Goal: Contribute content: Contribute content

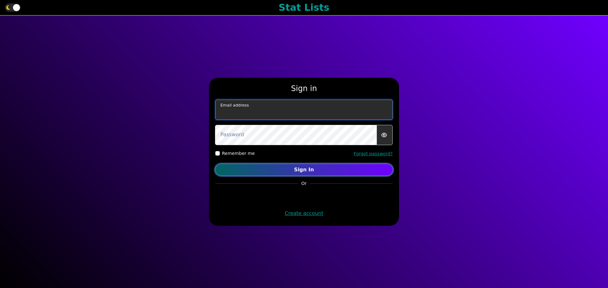
type input "[EMAIL_ADDRESS][DOMAIN_NAME]"
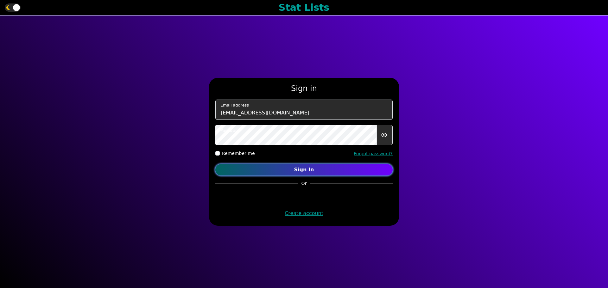
click at [323, 165] on button "Sign In" at bounding box center [303, 169] width 177 height 11
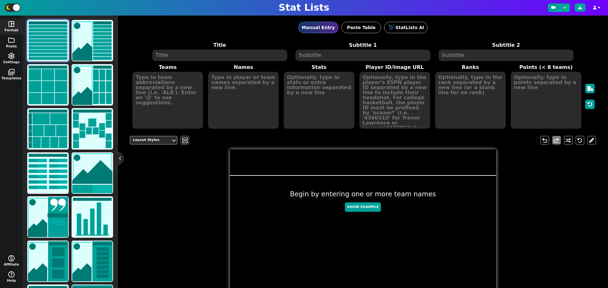
click at [12, 43] on span "folder" at bounding box center [12, 40] width 8 height 8
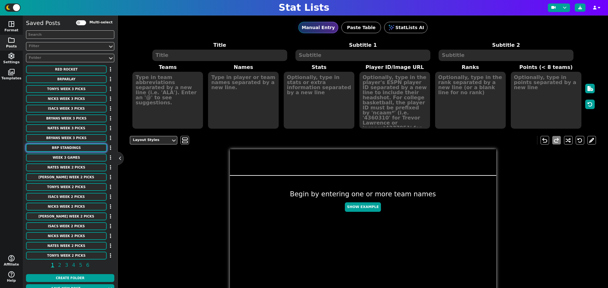
click at [73, 149] on button "BRP Standings" at bounding box center [66, 148] width 81 height 8
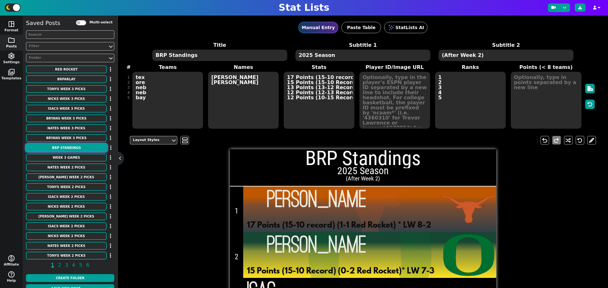
type textarea "BRP Standings"
type textarea "2025 Season"
type textarea "(After Week 2)"
type textarea "tex ore neb neb bay"
type textarea "[PERSON_NAME] [PERSON_NAME]"
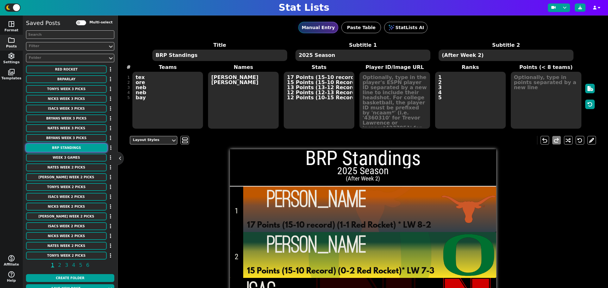
type textarea "17 Points (15-10 record) (1-1 Red Rocket) * LW 8-2 15 Points (15-10 Record) (0-…"
type textarea "1 2 3 4 5"
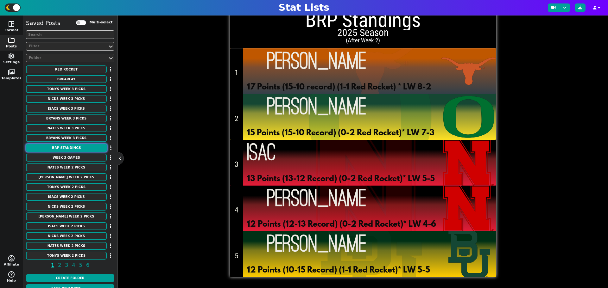
scroll to position [22, 0]
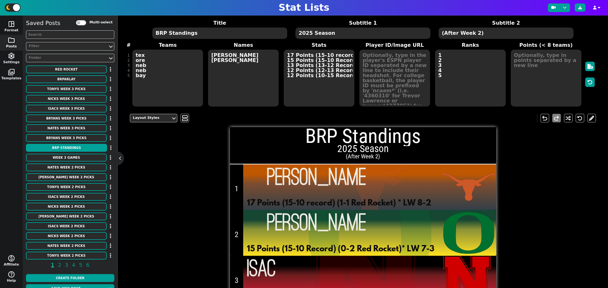
click at [470, 32] on textarea "(After Week 2)" at bounding box center [506, 33] width 135 height 11
type textarea "(After Week 5)"
click at [543, 183] on div "Subtitle 2 Styles Roboto Condensed - 6 + Aa A A undo redo BRP Standings 2025 Se…" at bounding box center [363, 251] width 466 height 284
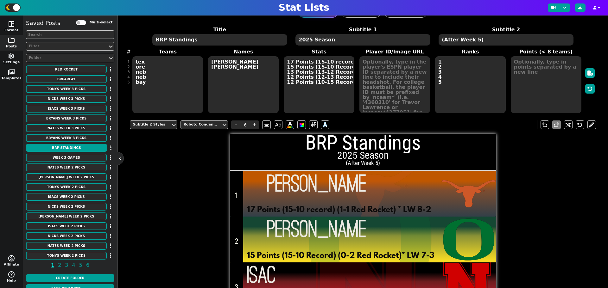
scroll to position [0, 0]
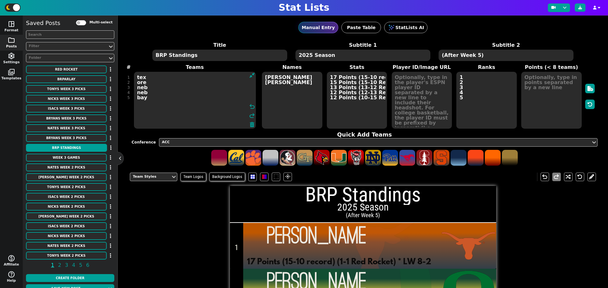
drag, startPoint x: 138, startPoint y: 98, endPoint x: 123, endPoint y: 71, distance: 30.9
click at [123, 71] on div "Manual Entry Paste Table StatLists AI Title BRP Standings Subtitle 1 2025 Seaso…" at bounding box center [363, 152] width 490 height 273
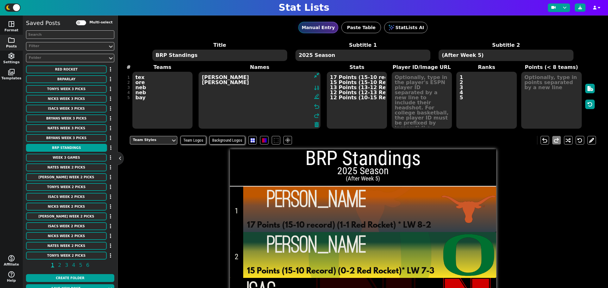
click at [241, 77] on textarea "[PERSON_NAME] [PERSON_NAME]" at bounding box center [260, 100] width 122 height 57
type textarea "[PERSON_NAME] [PERSON_NAME]"
click at [332, 76] on textarea "17 Points (15-10 record) (1-1 Red Rocket) * LW 8-2 15 Points (15-10 Record) (0-…" at bounding box center [357, 100] width 60 height 57
type input "7"
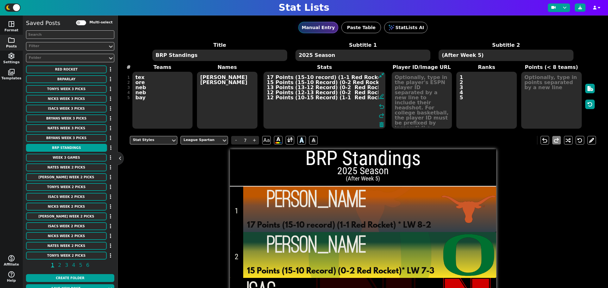
click at [270, 76] on textarea "17 Points (15-10 record) (1-1 Red Rocket) * LW 8-2 15 Points (15-10 Record) (0-…" at bounding box center [324, 100] width 122 height 57
type textarea "36 Points (15-10 record) (1-1 Red Rocket) * LW 8-2 15 Points (15-10 Record) (0-…"
click at [146, 76] on textarea "tex ore neb neb bay" at bounding box center [162, 100] width 60 height 57
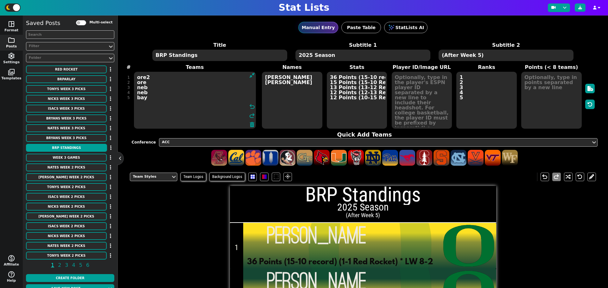
type textarea "ore2 ore neb neb bay"
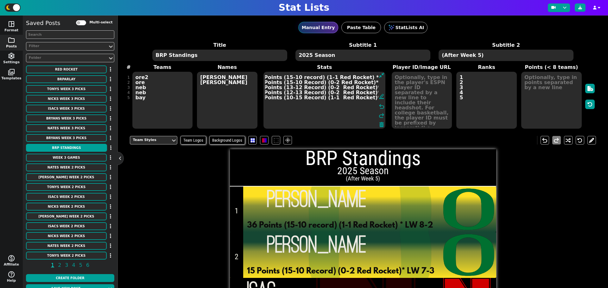
scroll to position [0, 11]
click at [284, 77] on textarea "36 Points (15-10 record) (1-1 Red Rocket) * LW 8-2 15 Points (15-10 Record) (0-…" at bounding box center [324, 100] width 122 height 57
click at [323, 78] on textarea "36 Points (34-24 record) (1-1 Red Rocket) * LW 8-2 15 Points (15-10 Record) (0-…" at bounding box center [324, 100] width 122 height 57
click at [370, 76] on textarea "36 Points (34-24 record) (1-4 Red Rocket) * LW 8-2 15 Points (15-10 Record) (0-…" at bounding box center [324, 100] width 122 height 57
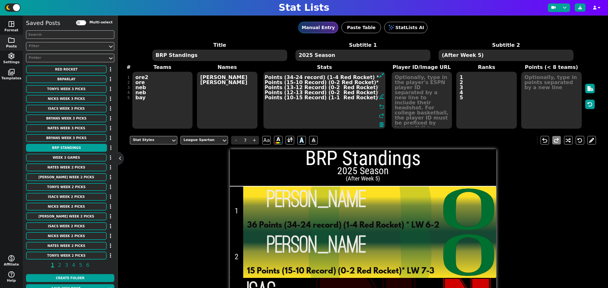
click at [374, 78] on textarea "36 Points (34-24 record) (1-4 Red Rocket) * LW 6-2 15 Points (15-10 Record) (0-…" at bounding box center [324, 100] width 122 height 57
type textarea "36 Points (34-24 record) (1-4 Red Rocket) * LW 6-6 15 Points (15-10 Record) (0-…"
click at [145, 82] on textarea "ore2 ore neb neb bay" at bounding box center [162, 100] width 60 height 57
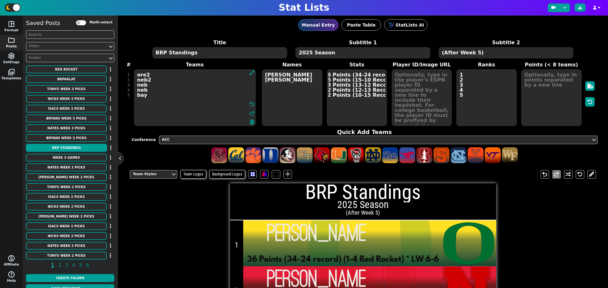
scroll to position [0, 0]
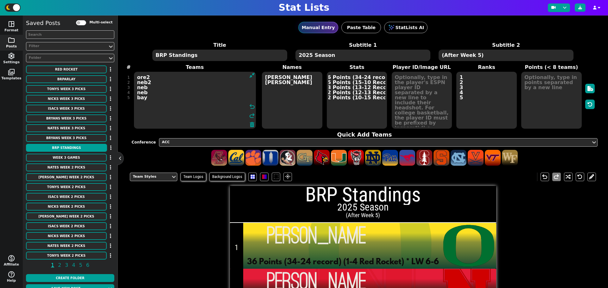
type textarea "ore2 neb2 neb neb bay"
click at [278, 82] on textarea "[PERSON_NAME] [PERSON_NAME]" at bounding box center [292, 100] width 60 height 57
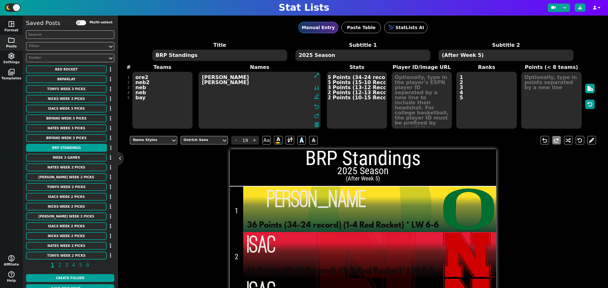
type textarea "[PERSON_NAME] [PERSON_NAME]"
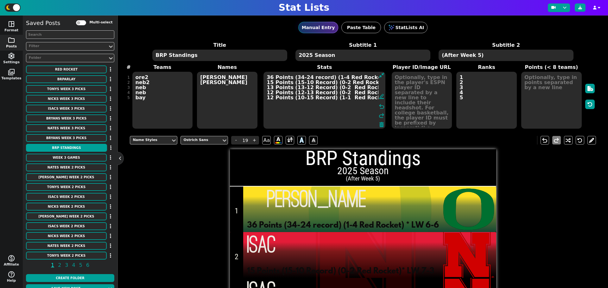
click at [271, 82] on textarea "36 Points (34-24 record) (1-4 Red Rocket) * LW 6-6 15 Points (15-10 Record) (0-…" at bounding box center [324, 100] width 122 height 57
type input "7"
click at [296, 83] on textarea "36 Points (34-24 record) (1-4 Red Rocket) * LW 6-6 33 Points (15-10 Record) (0-…" at bounding box center [324, 100] width 122 height 57
click at [330, 81] on textarea "36 Points (34-24 record) (1-4 Red Rocket) * LW 6-6 33 Points (31-27 Record) (0-…" at bounding box center [324, 100] width 122 height 57
click at [334, 83] on textarea "36 Points (34-24 record) (1-4 Red Rocket) * LW 6-6 33 Points (31-27 Record) (1-…" at bounding box center [324, 100] width 122 height 57
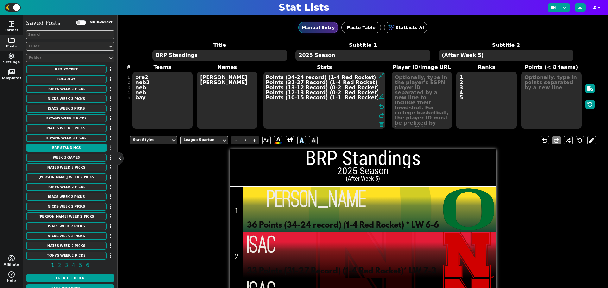
scroll to position [0, 11]
click at [370, 81] on textarea "36 Points (34-24 record) (1-4 Red Rocket) * LW 6-6 33 Points (31-27 Record) (1-…" at bounding box center [324, 100] width 122 height 57
click at [373, 81] on textarea "36 Points (34-24 record) (1-4 Red Rocket) * LW 6-6 33 Points (31-27 Record) (1-…" at bounding box center [324, 100] width 122 height 57
type textarea "36 Points (34-24 record) (1-4 Red Rocket) * LW 6-6 33 Points (31-27 Record) (1-…"
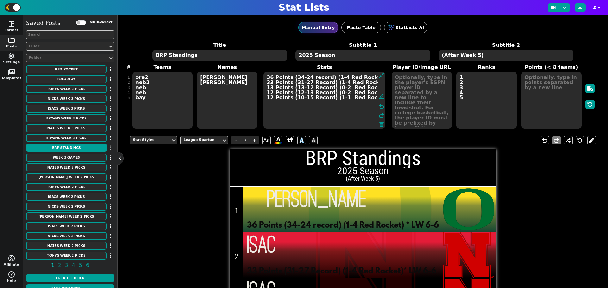
click at [145, 89] on textarea "ore2 neb2 neb neb bay" at bounding box center [162, 100] width 60 height 57
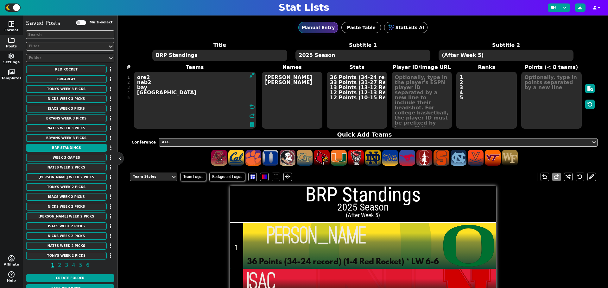
type textarea "ore2 neb2 bay [GEOGRAPHIC_DATA]"
click at [272, 87] on textarea "[PERSON_NAME] [PERSON_NAME]" at bounding box center [292, 100] width 60 height 57
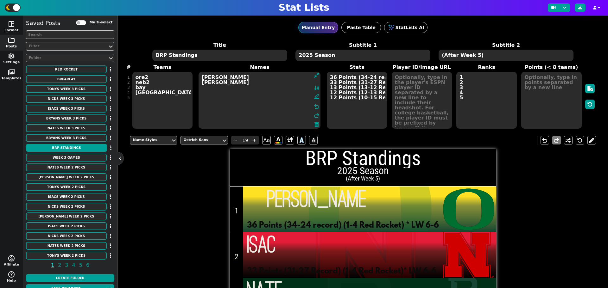
type textarea "[PERSON_NAME] [PERSON_NAME]"
click at [333, 88] on textarea "36 Points (34-24 record) (1-4 Red Rocket) * LW 6-6 33 Points (31-27 Record) (1-…" at bounding box center [357, 100] width 60 height 57
type input "7"
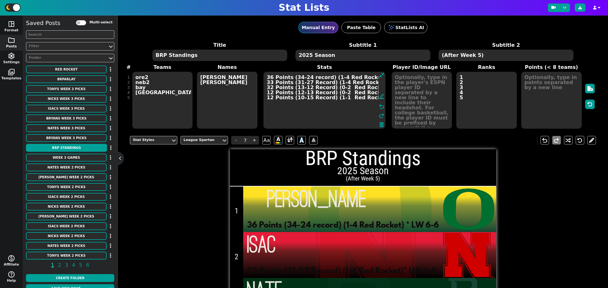
click at [269, 92] on textarea "36 Points (34-24 record) (1-4 Red Rocket) * LW 6-6 33 Points (31-27 Record) (1-…" at bounding box center [324, 100] width 122 height 57
click at [268, 98] on textarea "36 Points (34-24 record) (1-4 Red Rocket) * LW 6-6 33 Points (31-27 Record) (1-…" at bounding box center [324, 100] width 122 height 57
click at [296, 86] on textarea "36 Points (34-24 record) (1-4 Red Rocket) * LW 6-6 33 Points (31-27 Record) (1-…" at bounding box center [324, 100] width 122 height 57
click at [304, 87] on textarea "36 Points (34-24 record) (1-4 Red Rocket) * LW 6-6 33 Points (31-27 Record) (1-…" at bounding box center [324, 100] width 122 height 57
type textarea "36 Points (34-24 record) (1-4 Red Rocket) * LW 6-6 33 Points (31-27 Record) (1-…"
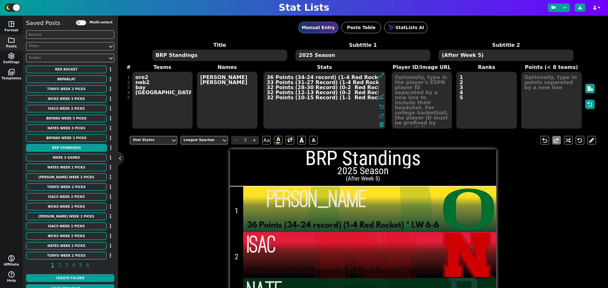
click at [144, 93] on textarea "ore2 neb2 bay [GEOGRAPHIC_DATA]" at bounding box center [162, 100] width 60 height 57
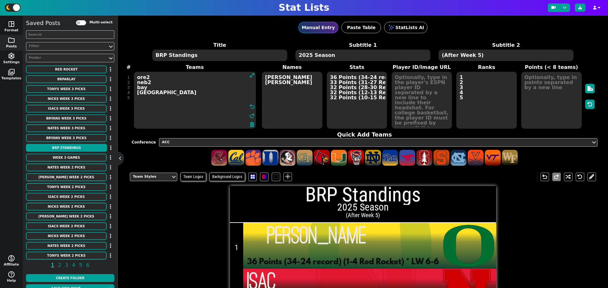
click at [145, 88] on textarea "ore2 neb2 bay [GEOGRAPHIC_DATA]" at bounding box center [195, 100] width 122 height 57
type textarea "ore2 neb2 tex neb bay"
click at [274, 87] on textarea "[PERSON_NAME] [PERSON_NAME]" at bounding box center [292, 100] width 60 height 57
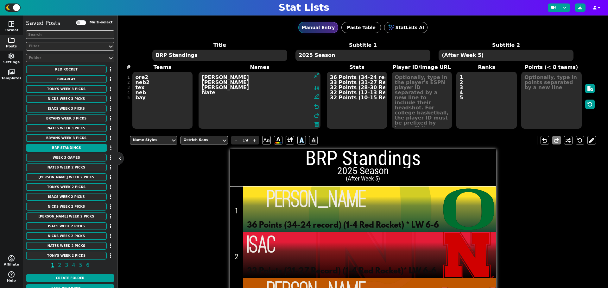
type textarea "[PERSON_NAME] [PERSON_NAME] [PERSON_NAME] Nate"
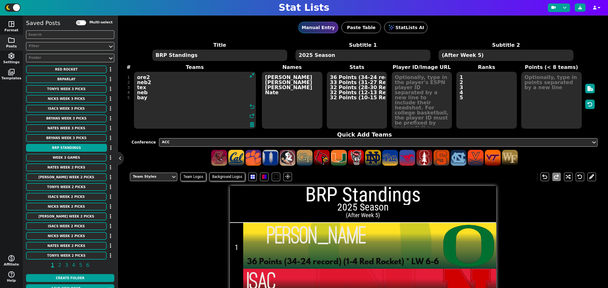
click at [144, 87] on textarea "ore2 neb2 tex neb bay" at bounding box center [195, 100] width 122 height 57
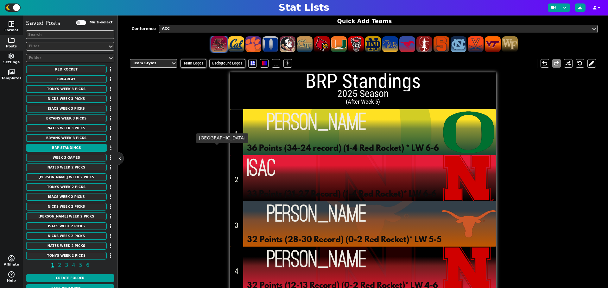
scroll to position [116, 0]
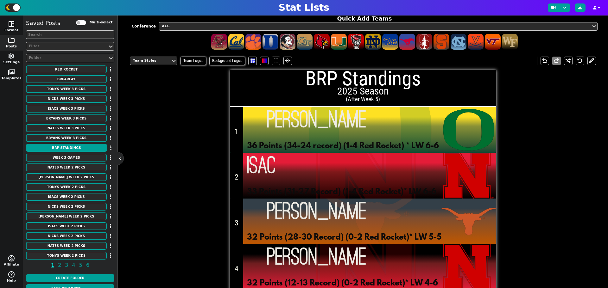
type textarea "ore2 neb2 tex neb bay"
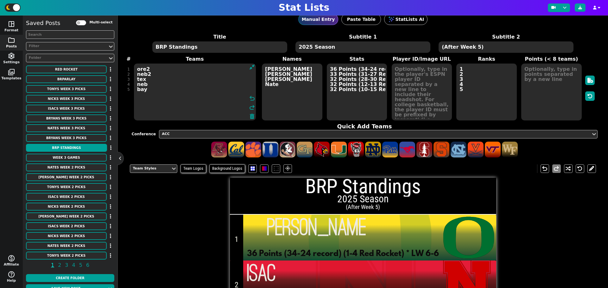
scroll to position [0, 0]
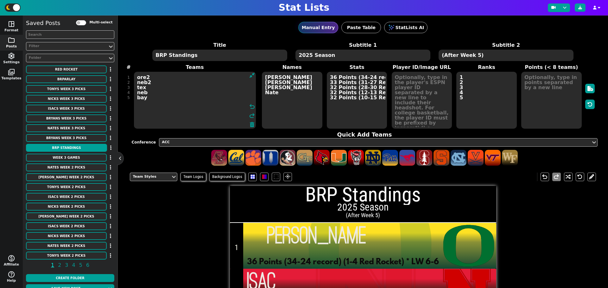
click at [359, 87] on textarea "36 Points (34-24 record) (1-4 Red Rocket) * LW 6-6 33 Points (31-27 Record) (1-…" at bounding box center [357, 100] width 60 height 57
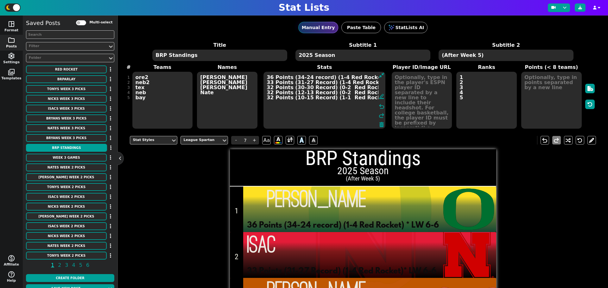
click at [304, 87] on textarea "36 Points (34-24 record) (1-4 Red Rocket) * LW 6-6 33 Points (31-27 Record) (1-…" at bounding box center [324, 100] width 122 height 57
drag, startPoint x: 330, startPoint y: 88, endPoint x: 340, endPoint y: 88, distance: 9.8
click at [331, 88] on textarea "36 Points (34-24 record) (1-4 Red Rocket) * LW 6-6 33 Points (31-27 Record) (1-…" at bounding box center [324, 100] width 122 height 57
click at [335, 87] on textarea "36 Points (34-24 record) (1-4 Red Rocket) * LW 6-6 33 Points (31-27 Record) (1-…" at bounding box center [324, 100] width 122 height 57
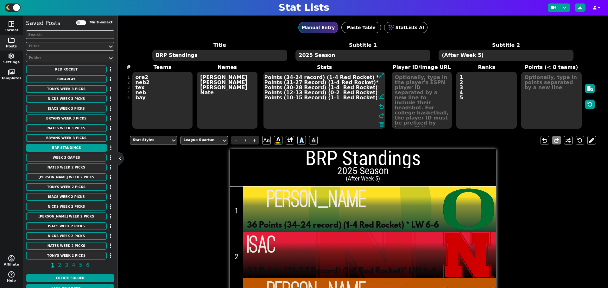
click at [375, 87] on textarea "36 Points (34-24 record) (1-4 Red Rocket) * LW 6-6 33 Points (31-27 Record) (1-…" at bounding box center [324, 100] width 122 height 57
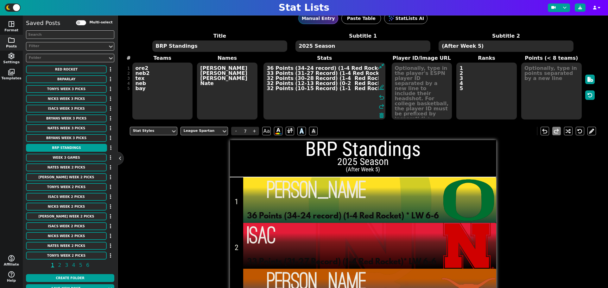
scroll to position [0, 0]
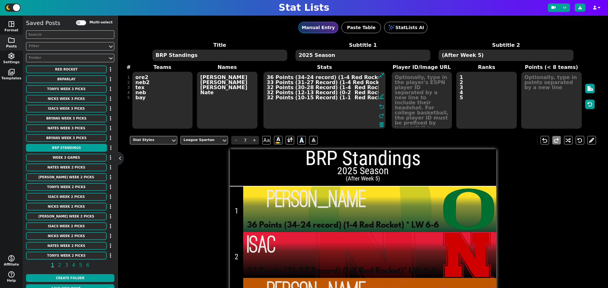
type textarea "36 Points (34-24 record) (1-4 Red Rocket) * LW 6-6 33 Points (31-27 Record) (1-…"
click at [148, 83] on textarea "ore2 neb2 tex neb bay" at bounding box center [162, 100] width 60 height 57
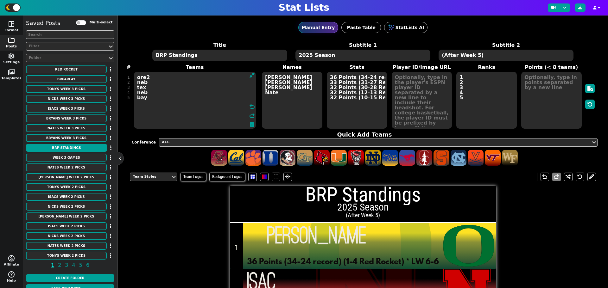
type textarea "ore2 neb tex neb bay"
click at [358, 92] on textarea "36 Points (34-24 record) (1-4 Red Rocket) * LW 6-6 33 Points (31-27 Record) (1-…" at bounding box center [357, 100] width 60 height 57
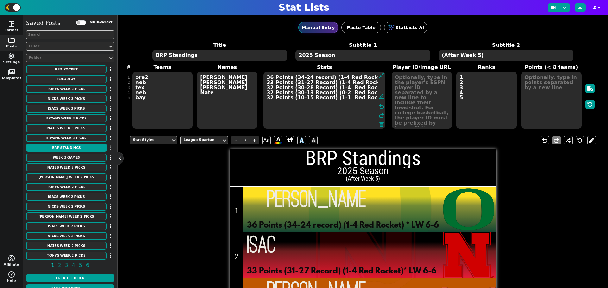
click at [303, 92] on textarea "36 Points (34-24 record) (1-4 Red Rocket) * LW 6-6 33 Points (31-27 Record) (1-…" at bounding box center [324, 100] width 122 height 57
click at [329, 92] on textarea "36 Points (34-24 record) (1-4 Red Rocket) * LW 6-6 33 Points (31-27 Record) (1-…" at bounding box center [324, 100] width 122 height 57
click at [331, 92] on textarea "36 Points (34-24 record) (1-4 Red Rocket) * LW 6-6 33 Points (31-27 Record) (1-…" at bounding box center [324, 100] width 122 height 57
click at [335, 93] on textarea "36 Points (34-24 record) (1-4 Red Rocket) * LW 6-6 33 Points (31-27 Record) (1-…" at bounding box center [324, 100] width 122 height 57
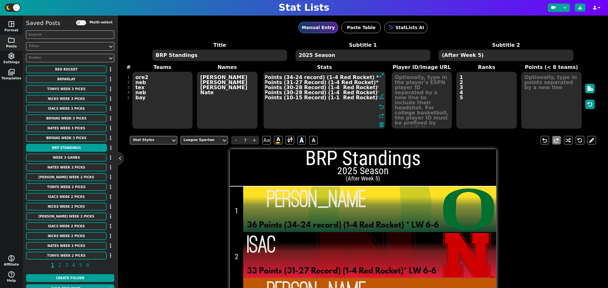
click at [375, 92] on textarea "36 Points (34-24 record) (1-4 Red Rocket) * LW 6-6 33 Points (31-27 Record) (1-…" at bounding box center [324, 100] width 122 height 57
click at [374, 98] on textarea "36 Points (34-24 record) (1-4 Red Rocket) * LW 6-6 33 Points (31-27 Record) (1-…" at bounding box center [324, 100] width 122 height 57
click at [318, 98] on textarea "36 Points (34-24 record) (1-4 Red Rocket) * LW 6-6 33 Points (31-27 Record) (1-…" at bounding box center [324, 100] width 122 height 57
click at [324, 98] on textarea "36 Points (34-24 record) (1-4 Red Rocket) * LW 6-6 33 Points (31-27 Record) (1-…" at bounding box center [324, 100] width 122 height 57
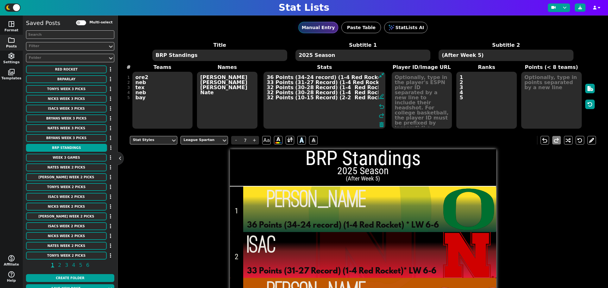
click at [296, 97] on textarea "36 Points (34-24 record) (1-4 Red Rocket) * LW 6-6 33 Points (31-27 Record) (1-…" at bounding box center [324, 100] width 122 height 57
click at [304, 97] on textarea "36 Points (34-24 record) (1-4 Red Rocket) * LW 6-6 33 Points (31-27 Record) (1-…" at bounding box center [324, 100] width 122 height 57
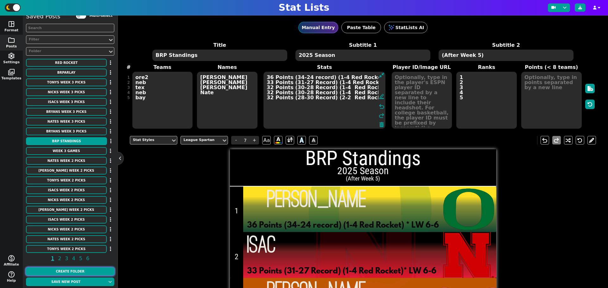
scroll to position [8, 0]
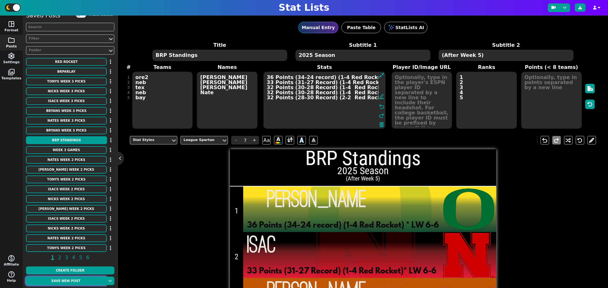
click at [75, 283] on button "Save new post" at bounding box center [66, 281] width 80 height 9
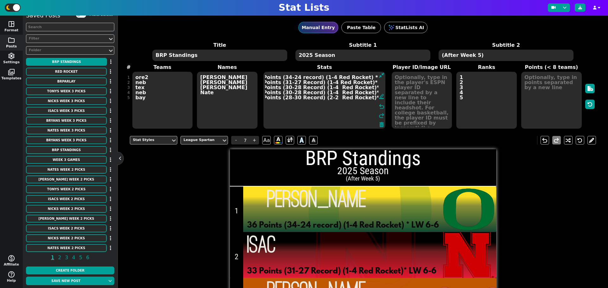
scroll to position [0, 11]
click at [323, 98] on textarea "36 Points (34-24 record) (1-4 Red Rocket) * LW 6-6 33 Points (31-27 Record) (1-…" at bounding box center [324, 100] width 122 height 57
type textarea "36 Points (34-24 record) (1-4 Red Rocket) * LW 6-6 33 Points (31-27 Record) (1-…"
click at [75, 281] on button "Save new post" at bounding box center [66, 281] width 80 height 9
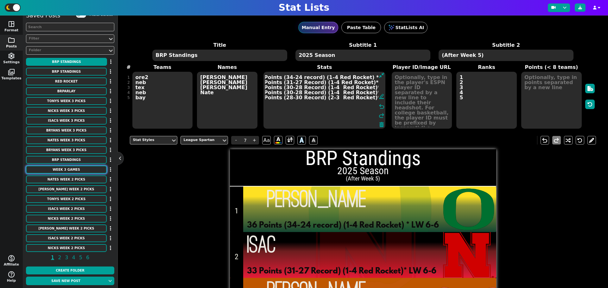
click at [83, 169] on button "Week 3 Games" at bounding box center [66, 170] width 81 height 8
type textarea "Week 3 Games"
type textarea "2025 College Football Season"
type textarea "[PERSON_NAME] wisc ala uga tenn WSU unt mem [PERSON_NAME] usf mia ark miss fla …"
type textarea "-3 53.5 46.5 -2.5 -3.5 50.5 58.5 -5.5 -4.5 51.5 56.5 -17.5 61.5 -8.5 48.5 -9.5 …"
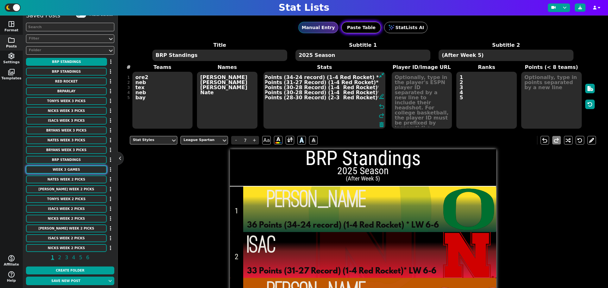
type textarea "11AM ESPN 11AM ABC 2:30PM ABC 2:30PM ESPNU 11AM CBSSN 3:30PM CW Network 6PM ESP…"
type textarea "12 19 6 15 18 5 17 3 16 8 11"
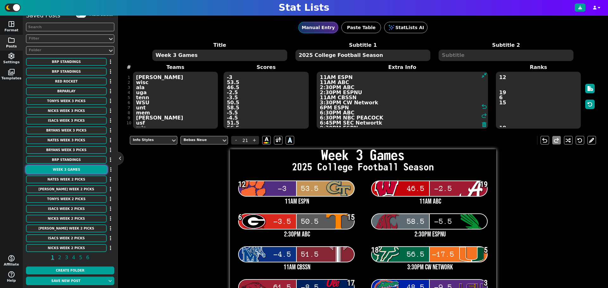
scroll to position [0, 0]
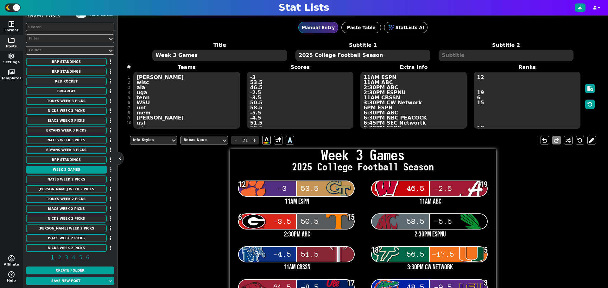
click at [173, 54] on textarea "Week 3 Games" at bounding box center [219, 55] width 135 height 11
type input "14"
type textarea "Week 5 Games"
click at [165, 105] on textarea "[PERSON_NAME] wisc ala uga tenn WSU unt mem [PERSON_NAME] usf mia ark miss fla …" at bounding box center [186, 100] width 106 height 57
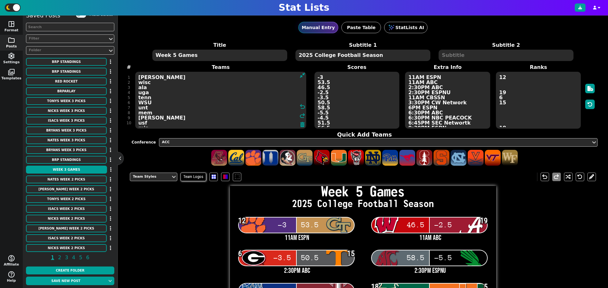
click at [165, 105] on textarea "[PERSON_NAME] wisc ala uga tenn WSU unt mem [PERSON_NAME] usf mia ark miss fla …" at bounding box center [220, 100] width 171 height 57
drag, startPoint x: 166, startPoint y: 122, endPoint x: 130, endPoint y: 73, distance: 60.6
click at [131, 74] on span "Teams [PERSON_NAME] wisc ala uga tenn WSU unt mem [PERSON_NAME] usf mia ark mis…" at bounding box center [220, 97] width 181 height 66
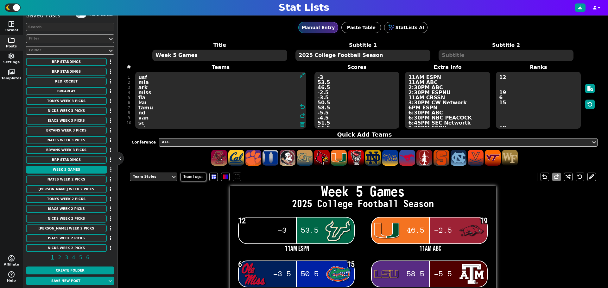
scroll to position [18, 0]
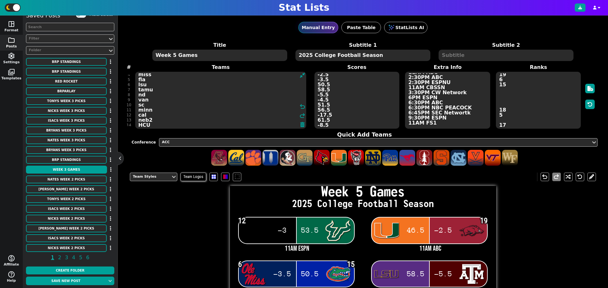
drag, startPoint x: 158, startPoint y: 126, endPoint x: 125, endPoint y: 65, distance: 69.6
click at [125, 66] on div "Manual Entry Paste Table StatLists AI Title Week 5 Games Subtitle 1 2025 Colleg…" at bounding box center [363, 152] width 490 height 273
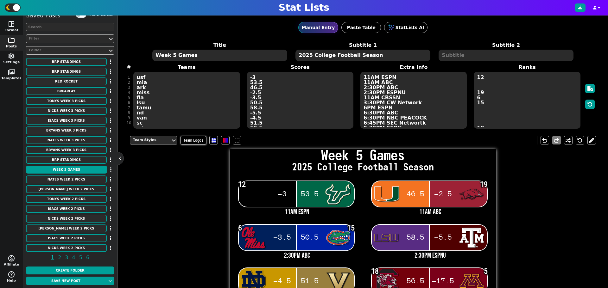
type textarea "sc minn cal neb2 HCU"
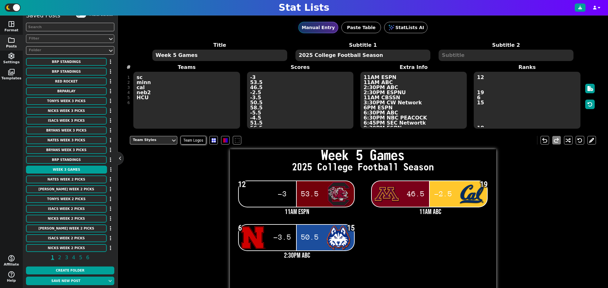
drag, startPoint x: 188, startPoint y: 112, endPoint x: 97, endPoint y: 38, distance: 116.8
click at [97, 38] on div "space_dashboard Format folder Posts settings Settings photo_library Templates m…" at bounding box center [304, 152] width 608 height 273
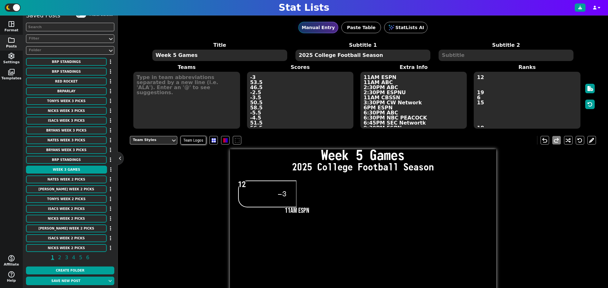
click at [280, 100] on textarea "-3 53.5 46.5 -2.5 -3.5 50.5 58.5 -5.5 -4.5 51.5 56.5 -17.5 61.5 -8.5 48.5 -9.5 …" at bounding box center [300, 100] width 106 height 57
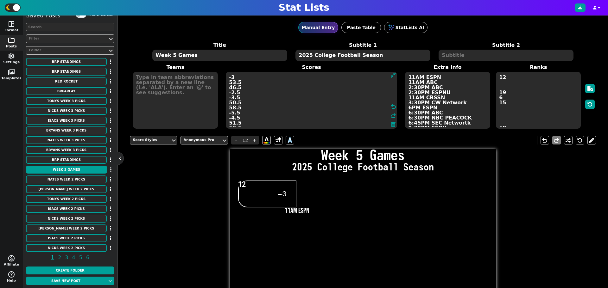
click at [280, 100] on textarea "-3 53.5 46.5 -2.5 -3.5 50.5 58.5 -5.5 -4.5 51.5 56.5 -17.5 61.5 -8.5 48.5 -9.5 …" at bounding box center [311, 100] width 171 height 57
drag, startPoint x: 284, startPoint y: 121, endPoint x: 186, endPoint y: 51, distance: 120.2
click at [184, 51] on span "Title Week 5 Games Subtitle 1 2025 College Football Season Subtitle 2 Teams Sco…" at bounding box center [363, 85] width 466 height 88
drag, startPoint x: 260, startPoint y: 118, endPoint x: 198, endPoint y: 68, distance: 79.2
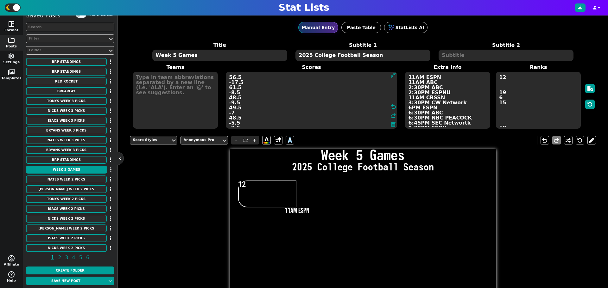
click at [198, 70] on span "Teams Scores 56.5 -17.5 61.5 -8.5 48.5 -9.5 49.5 -7 48.5 -5.5 -2.5 43.5 undo re…" at bounding box center [363, 97] width 466 height 66
type textarea "48.5 -5.5 -2.5 43.5"
drag, startPoint x: 238, startPoint y: 105, endPoint x: 182, endPoint y: 57, distance: 74.1
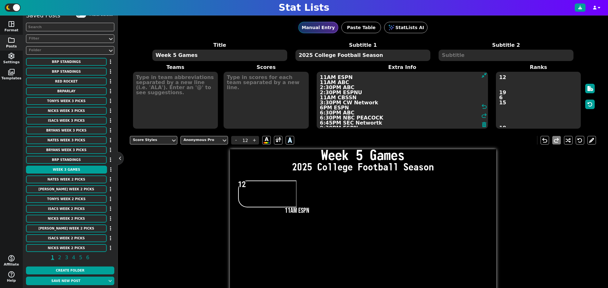
click at [456, 120] on textarea "11AM ESPN 11AM ABC 2:30PM ABC 2:30PM ESPNU 11AM CBSSN 3:30PM CW Network 6PM ESP…" at bounding box center [402, 100] width 171 height 57
type input "21"
drag, startPoint x: 351, startPoint y: 107, endPoint x: 262, endPoint y: 20, distance: 124.3
click at [252, 16] on div "Manual Entry Paste Table StatLists AI Title Week 5 Games Subtitle 1 2025 Colleg…" at bounding box center [363, 73] width 466 height 114
type textarea "9:30PM ESPN 11AM FS1"
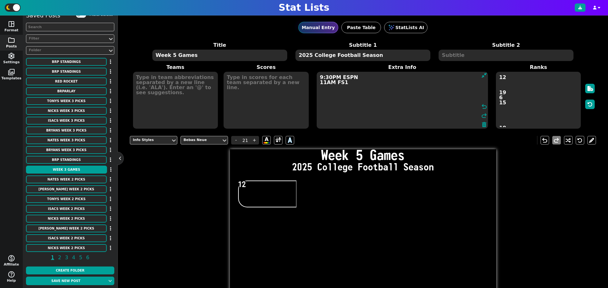
drag, startPoint x: 366, startPoint y: 99, endPoint x: 236, endPoint y: 34, distance: 145.4
click at [238, 35] on div "Manual Entry Paste Table StatLists AI Title Week 5 Games Subtitle 1 2025 Colleg…" at bounding box center [363, 73] width 466 height 114
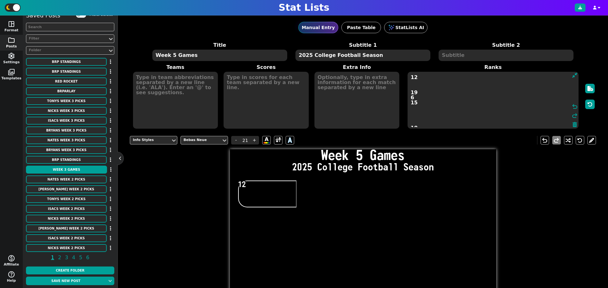
drag, startPoint x: 515, startPoint y: 118, endPoint x: 442, endPoint y: 64, distance: 91.2
click at [445, 58] on span "Title Week 5 Games Subtitle 1 2025 College Football Season Subtitle 2 Teams Sco…" at bounding box center [363, 85] width 466 height 88
drag, startPoint x: 445, startPoint y: 95, endPoint x: 351, endPoint y: 65, distance: 98.6
click at [337, 61] on span "Title Week 5 Games Subtitle 1 2025 College Football Season Subtitle 2 Teams Sco…" at bounding box center [363, 85] width 466 height 88
drag, startPoint x: 449, startPoint y: 105, endPoint x: 347, endPoint y: 46, distance: 118.0
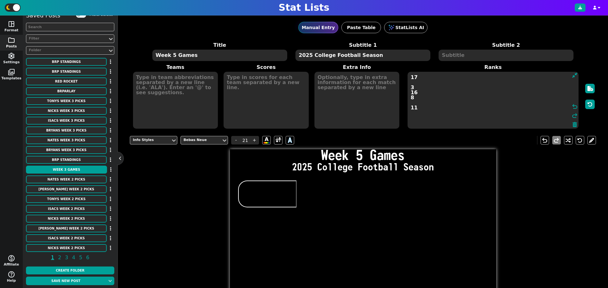
type textarea "8 11"
drag, startPoint x: 422, startPoint y: 95, endPoint x: 311, endPoint y: 25, distance: 132.0
click at [315, 25] on div "Manual Entry Paste Table StatLists AI Title Week 5 Games Subtitle 1 2025 Colleg…" at bounding box center [363, 73] width 466 height 114
click at [177, 85] on textarea at bounding box center [175, 100] width 85 height 57
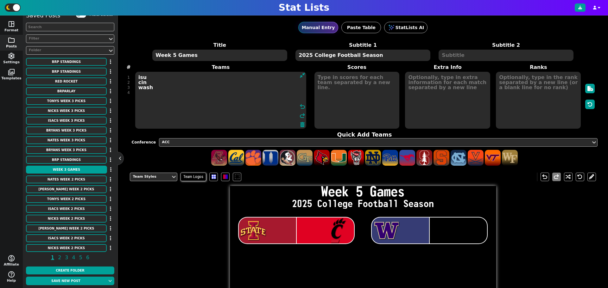
click at [507, 145] on div "ACC" at bounding box center [375, 142] width 426 height 5
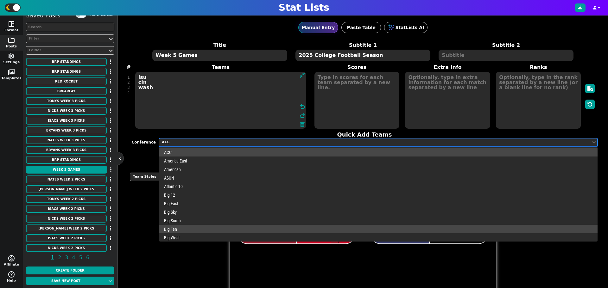
click at [462, 228] on div "Big Ten" at bounding box center [378, 229] width 438 height 9
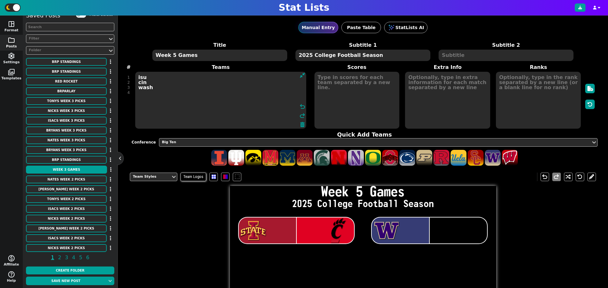
click at [165, 95] on textarea "isu cin wash" at bounding box center [220, 100] width 171 height 57
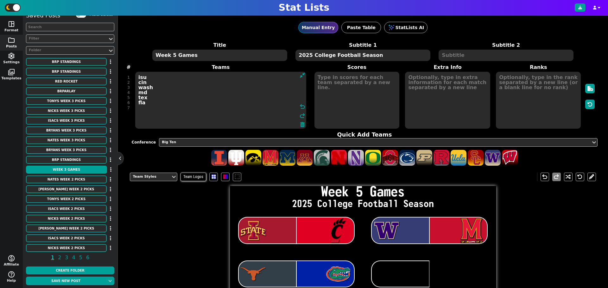
click at [195, 95] on textarea "isu cin wash md tex fla" at bounding box center [220, 100] width 171 height 57
click at [161, 109] on textarea "isu cin wash md tex fla" at bounding box center [220, 100] width 171 height 57
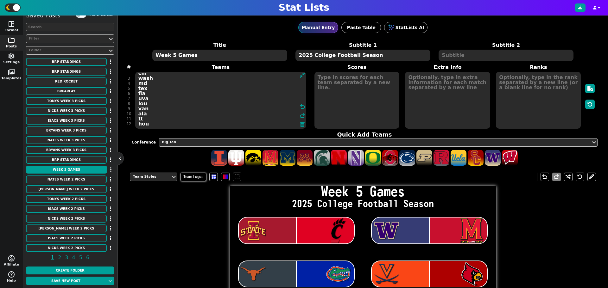
click at [153, 117] on textarea "isu cin wash md tex fla uva lou van ala tt hou" at bounding box center [220, 100] width 171 height 57
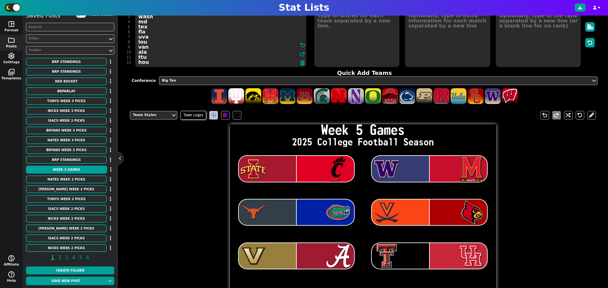
scroll to position [59, 0]
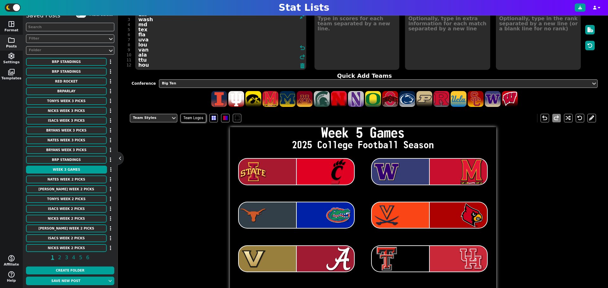
click at [169, 64] on textarea "isu cin wash md tex fla uva lou van ala ttu hou" at bounding box center [220, 41] width 171 height 57
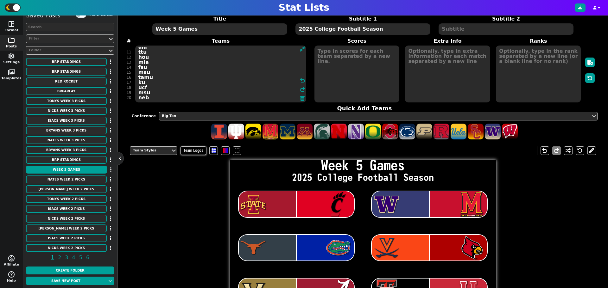
scroll to position [0, 0]
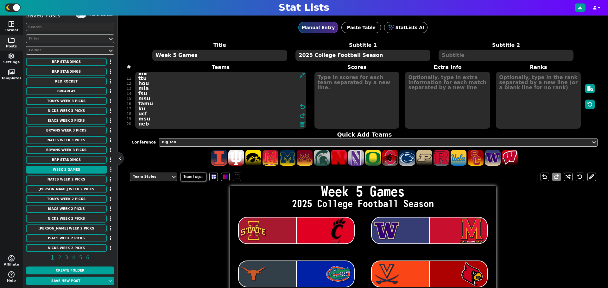
click at [148, 98] on textarea "isu cin wash md tex fla uva lou van ala ttu hou mia fsu msu tamu ku ucf msu neb" at bounding box center [220, 100] width 171 height 57
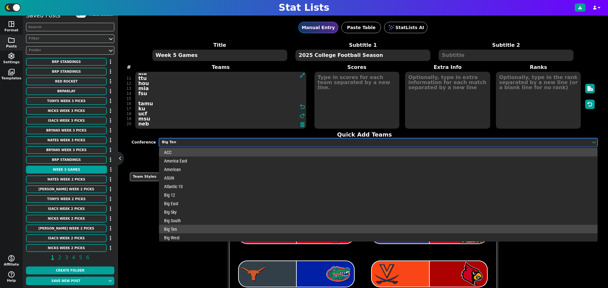
click at [182, 140] on div "Big Ten" at bounding box center [375, 142] width 426 height 5
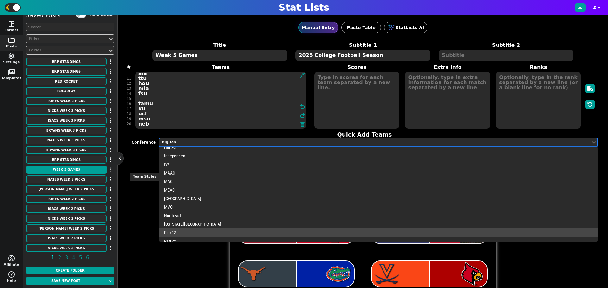
scroll to position [198, 0]
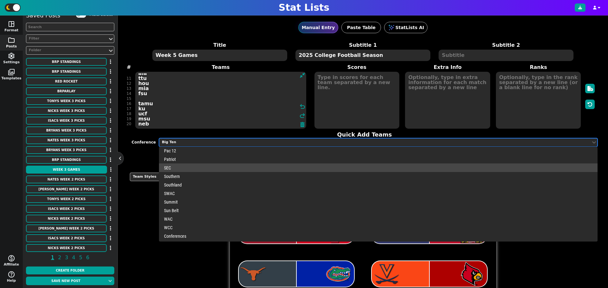
click at [181, 168] on div "SEC" at bounding box center [378, 168] width 438 height 9
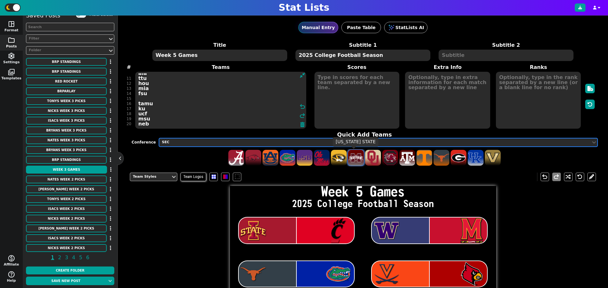
click at [354, 158] on span at bounding box center [356, 158] width 16 height 16
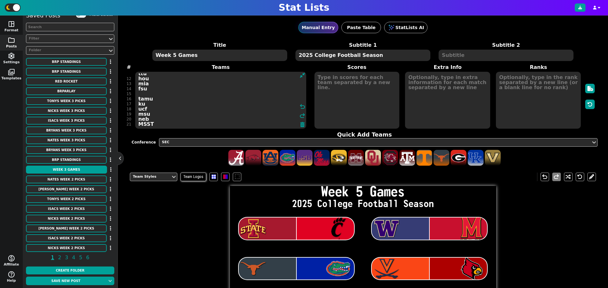
scroll to position [55, 0]
click at [159, 123] on textarea "isu cin wash md tex fla uva lou van ala ttu hou mia fsu tamu ku ucf msu neb MSST" at bounding box center [220, 100] width 171 height 57
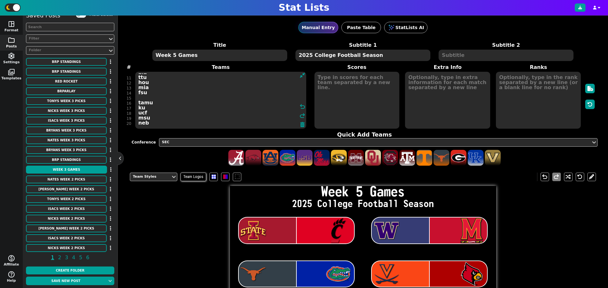
scroll to position [50, 0]
click at [145, 97] on textarea "isu cin wash md tex fla uva lou van ala ttu hou mia fsu tamu ku ucf msu neb" at bounding box center [220, 100] width 171 height 57
click at [187, 76] on textarea "isu cin wash md tex fla uva lou van ala ttu hou mia fsu msst2 tamu ku ucf msu n…" at bounding box center [220, 100] width 171 height 57
type textarea "isu cin wash md tex fla uva lou van ala ttu hou mia fsu msst2 tamu ku ucf msu n…"
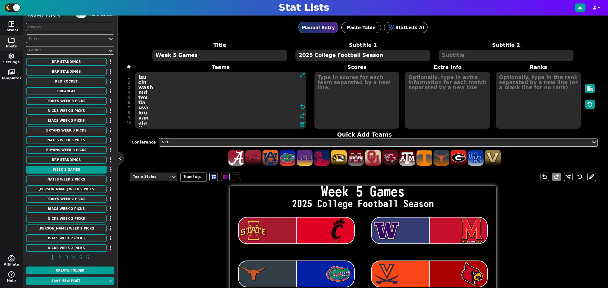
click at [517, 76] on textarea at bounding box center [538, 100] width 85 height 57
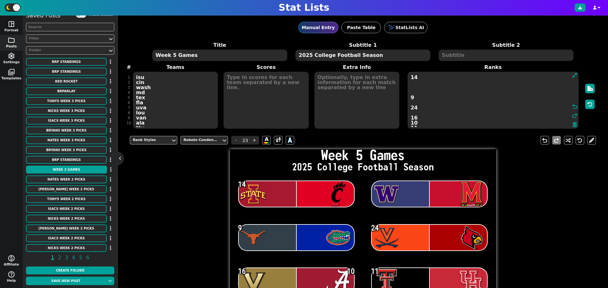
click at [507, 91] on textarea "14 9 24 16 10 11 3 18 6" at bounding box center [493, 100] width 171 height 57
type textarea "14 9 24 16 10 11 3 18 6"
click at [236, 142] on span "-" at bounding box center [235, 140] width 9 height 9
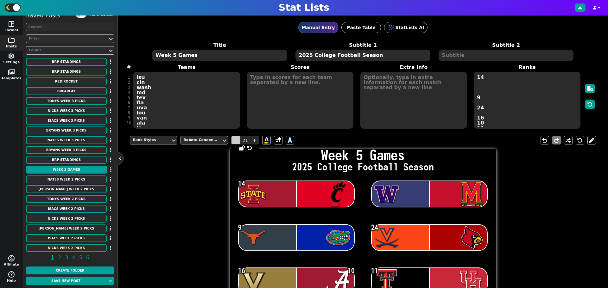
click at [236, 142] on span "-" at bounding box center [235, 140] width 9 height 9
click at [236, 141] on span "-" at bounding box center [235, 140] width 9 height 9
click at [277, 140] on span at bounding box center [278, 140] width 6 height 8
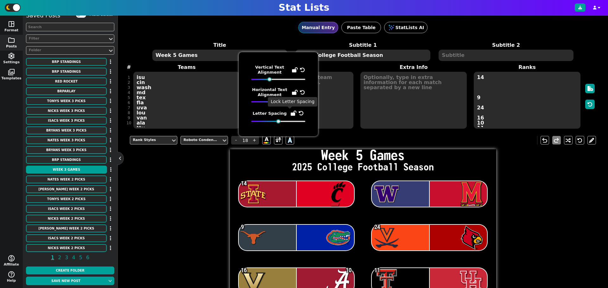
drag, startPoint x: 279, startPoint y: 103, endPoint x: 291, endPoint y: 110, distance: 14.3
click at [291, 110] on div "Vertical Text Alignment Horizontal Text Alignment Letter Spacing" at bounding box center [278, 94] width 54 height 59
drag, startPoint x: 270, startPoint y: 80, endPoint x: 357, endPoint y: 85, distance: 86.6
click at [357, 85] on body "Stat Lists space_dashboard Format folder Posts settings Settings photo_library …" at bounding box center [304, 144] width 608 height 288
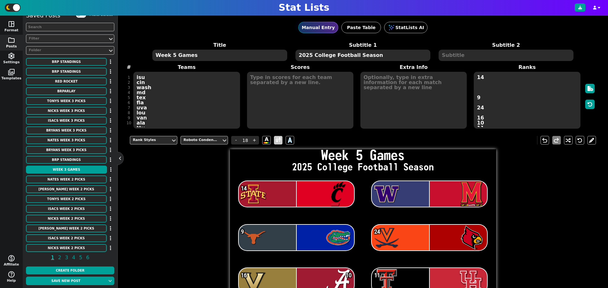
click at [276, 137] on span at bounding box center [278, 140] width 6 height 8
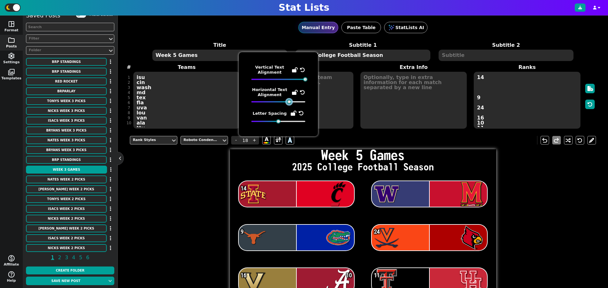
click at [288, 104] on div at bounding box center [289, 102] width 4 height 4
click at [181, 206] on div "Rank Styles Roboto Condensed - 18 + A A undo redo Week 5 Games 2025 College Foo…" at bounding box center [363, 273] width 466 height 284
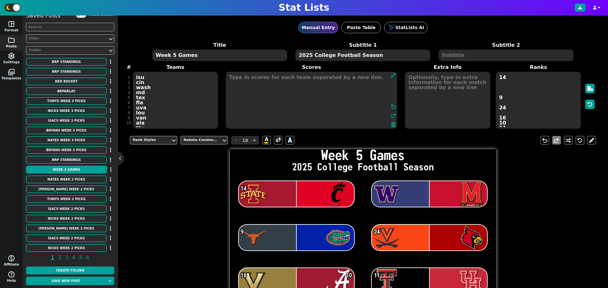
click at [274, 78] on textarea at bounding box center [311, 100] width 171 height 57
type input "12"
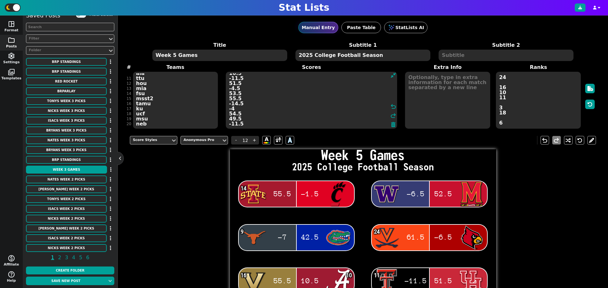
type textarea "55.5 -1.5 -6.5 52.5 -7 42.5 61.5 -6.5 55.5 10.5 -11.5 51.5 -4.5 53.5 55.5 -14.5…"
click at [441, 74] on textarea at bounding box center [447, 100] width 85 height 57
type input "21"
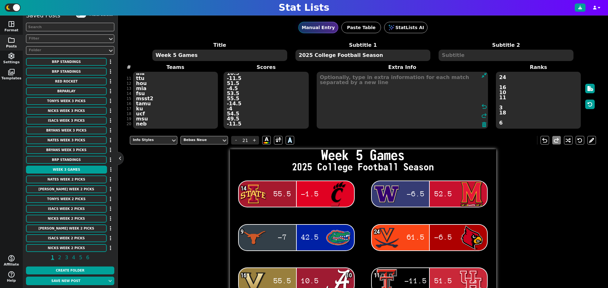
click at [337, 70] on label "Extra Info" at bounding box center [402, 68] width 181 height 8
click at [341, 84] on textarea at bounding box center [402, 100] width 171 height 57
click at [346, 82] on textarea "11:0-0" at bounding box center [402, 100] width 171 height 57
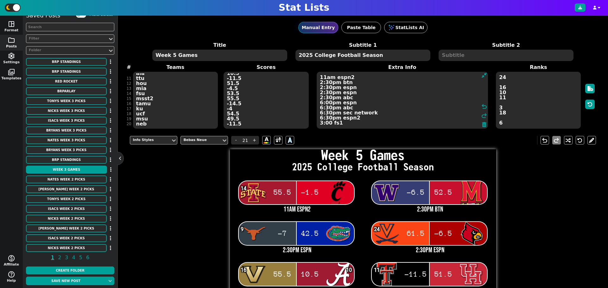
click at [328, 123] on textarea "11am espn2 2:30pm btn 2:30pm espn 2:30pm espn 2:30pm abc 6:00pm espn 6:30pm abc…" at bounding box center [402, 100] width 171 height 57
click at [349, 100] on textarea "11am espn2 2:30pm btn 2:30pm espn 2:30pm espn 2:30pm abc 6:00pm espn 6:30pm abc…" at bounding box center [402, 100] width 171 height 57
type textarea "11am espn2 2:30pm btn 2:30pm espn 2:30pm espn 2:30pm abc (college gameday) 6:00…"
click at [84, 281] on button "Save new post" at bounding box center [66, 281] width 80 height 9
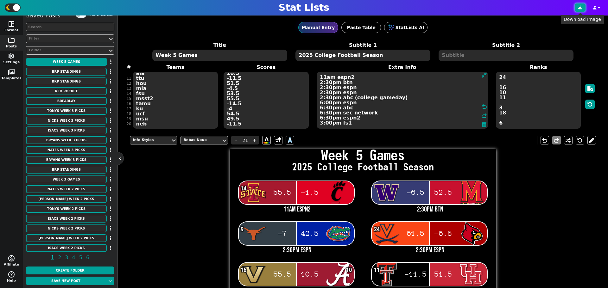
click at [578, 7] on button at bounding box center [580, 7] width 11 height 8
